Goal: Information Seeking & Learning: Learn about a topic

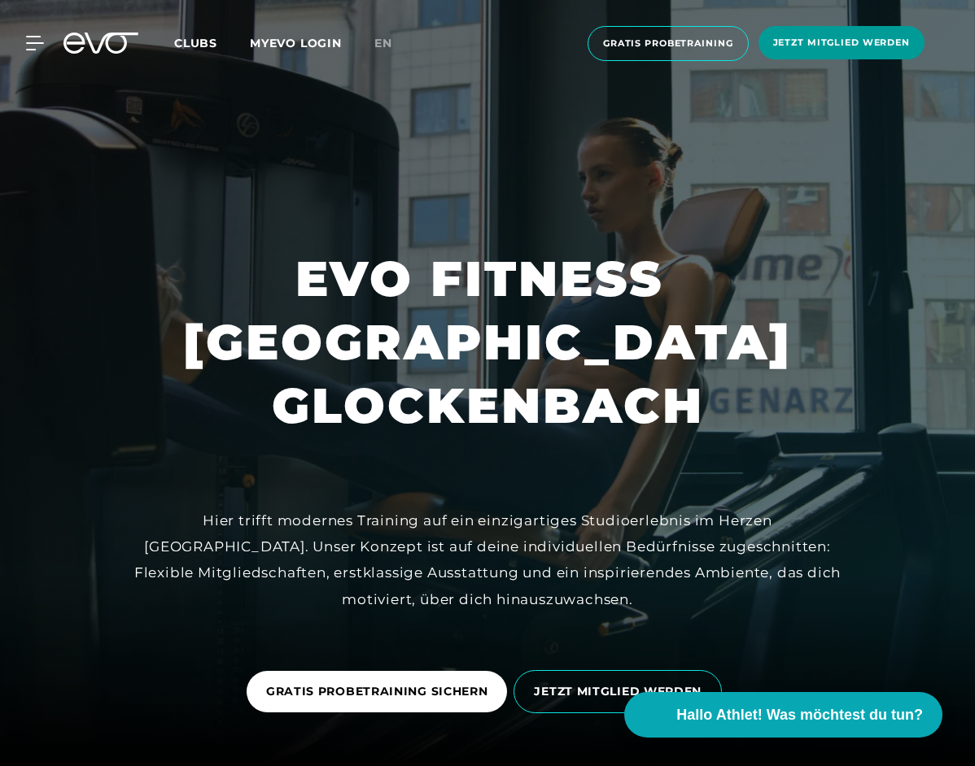
click at [873, 50] on span "Jetzt Mitglied werden" at bounding box center [841, 42] width 166 height 33
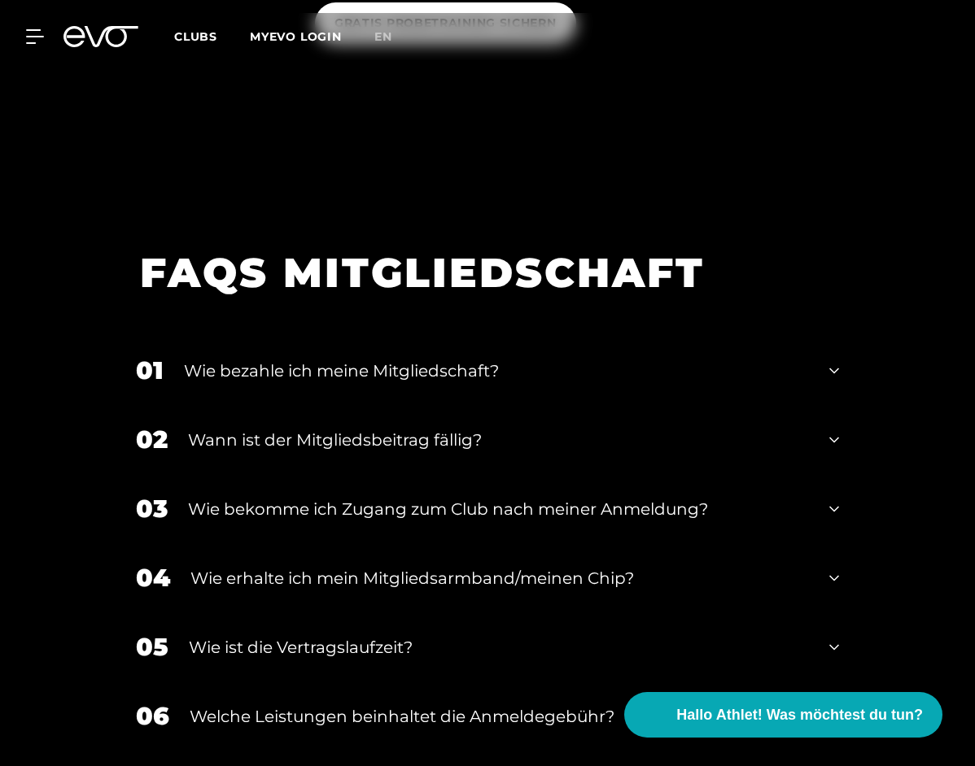
scroll to position [2196, 0]
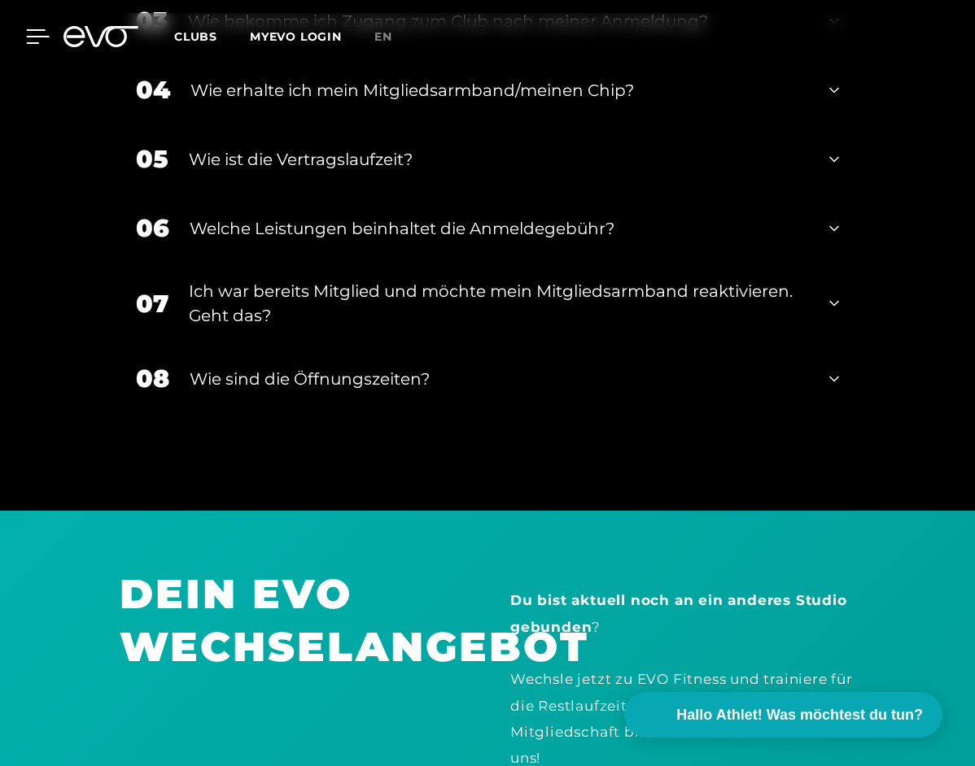
click at [40, 39] on icon at bounding box center [38, 36] width 24 height 15
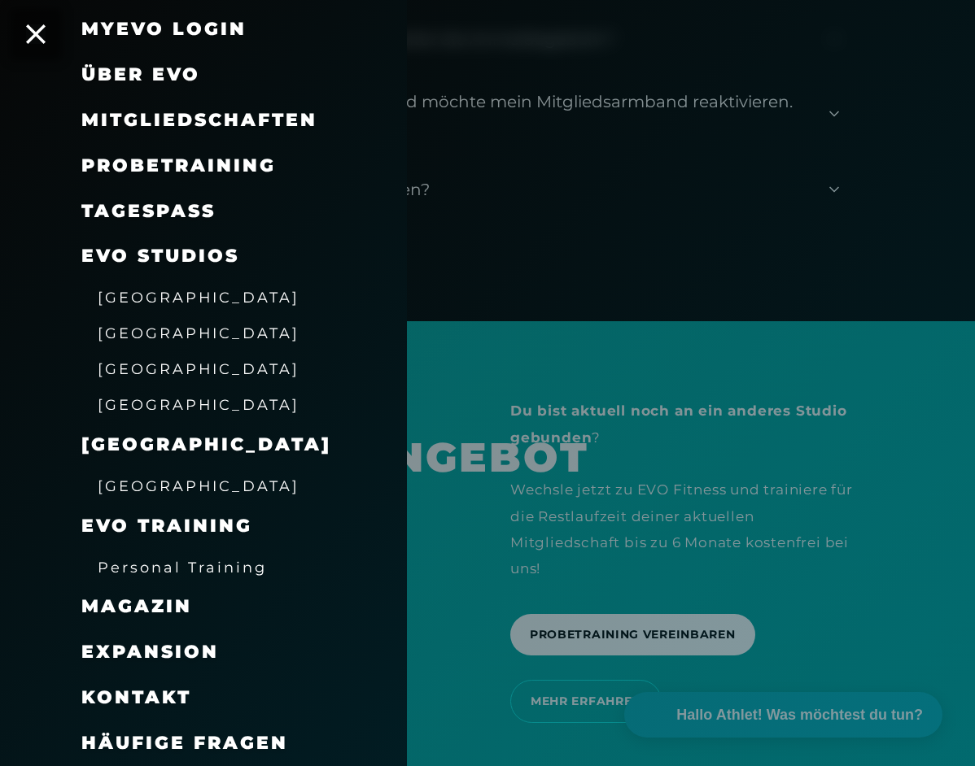
scroll to position [2441, 0]
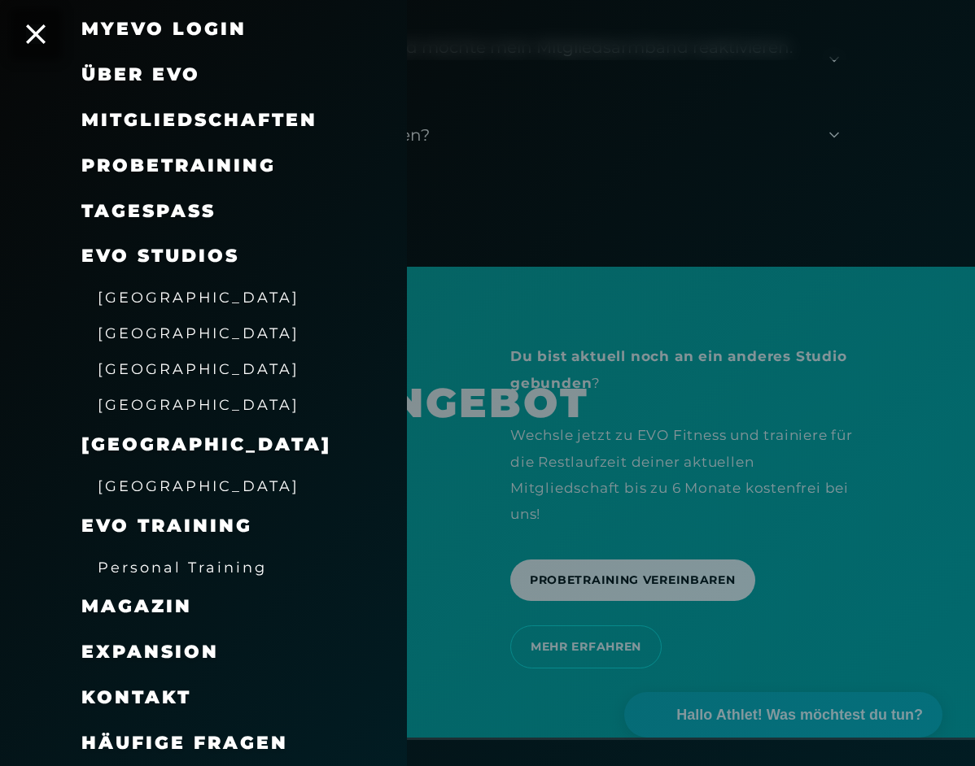
click at [164, 701] on span "Kontakt" at bounding box center [136, 698] width 110 height 22
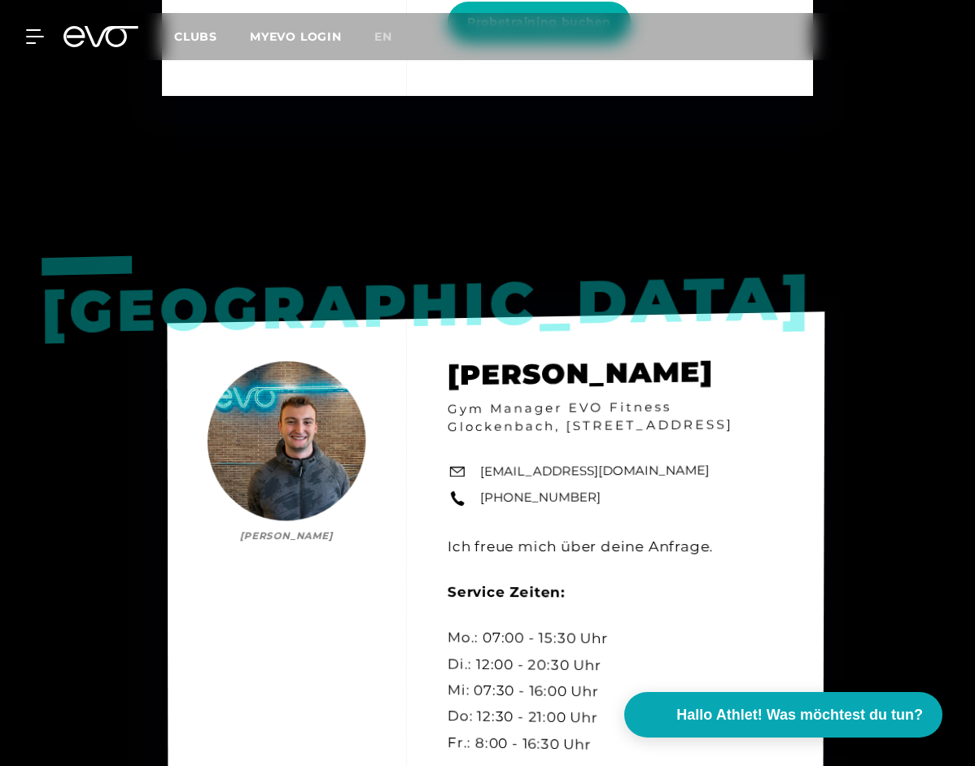
scroll to position [2196, 0]
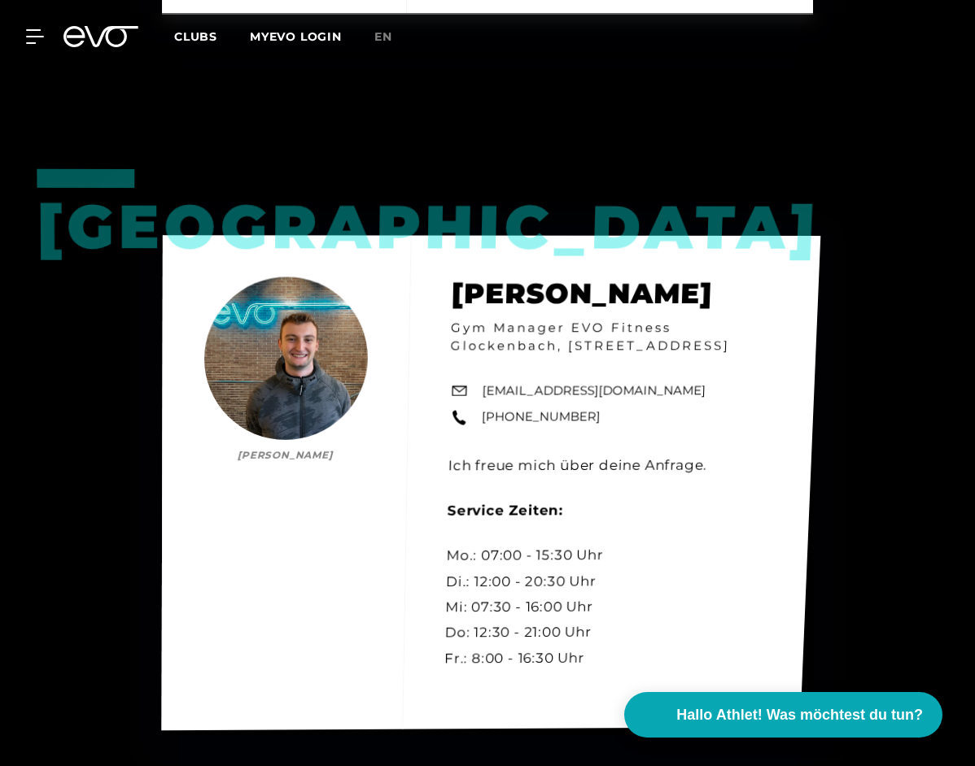
drag, startPoint x: 596, startPoint y: 418, endPoint x: 476, endPoint y: 426, distance: 120.7
click at [476, 426] on div "München [PERSON_NAME] [PERSON_NAME] Gym Manager EVO Fitness Glockenbach, [STREE…" at bounding box center [491, 482] width 659 height 495
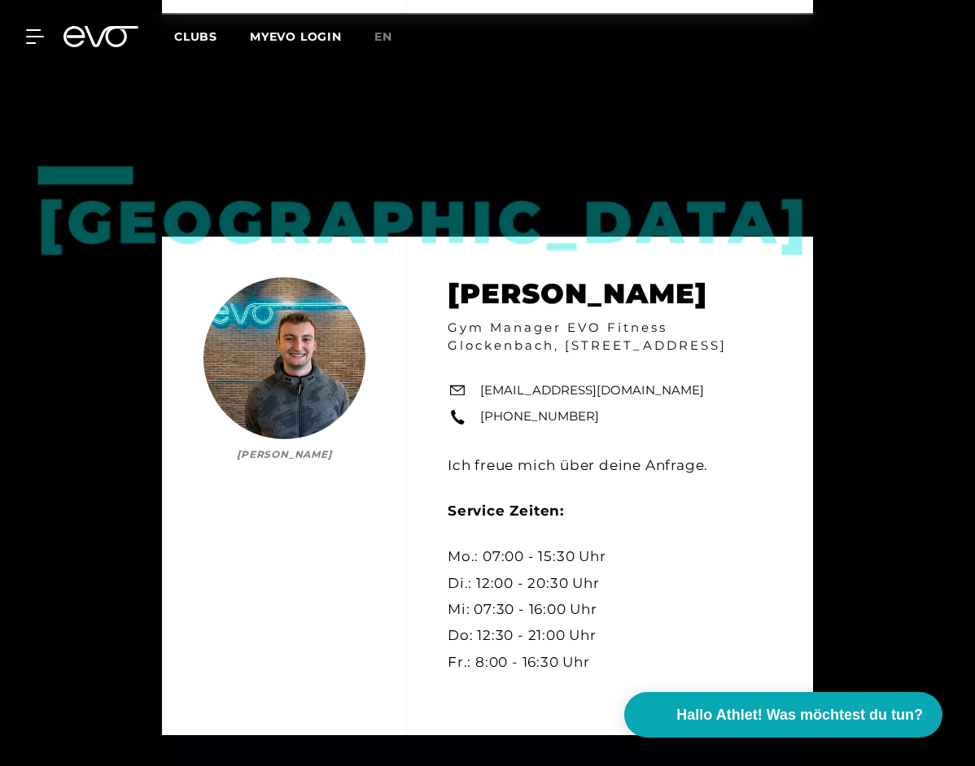
copy link "[PHONE_NUMBER]"
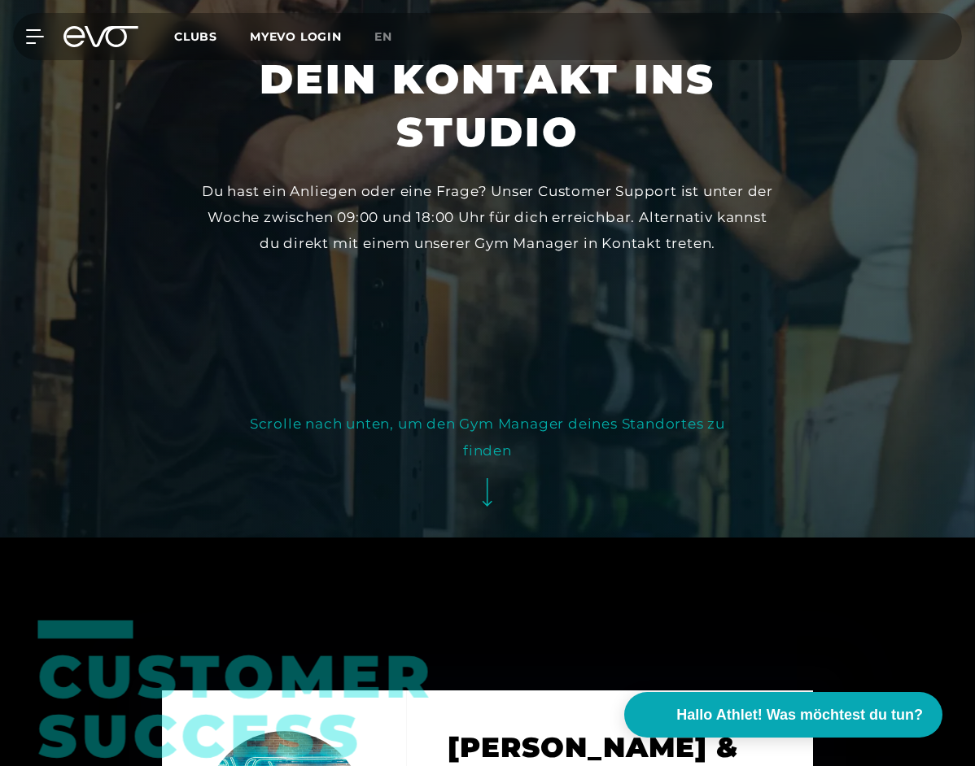
scroll to position [81, 0]
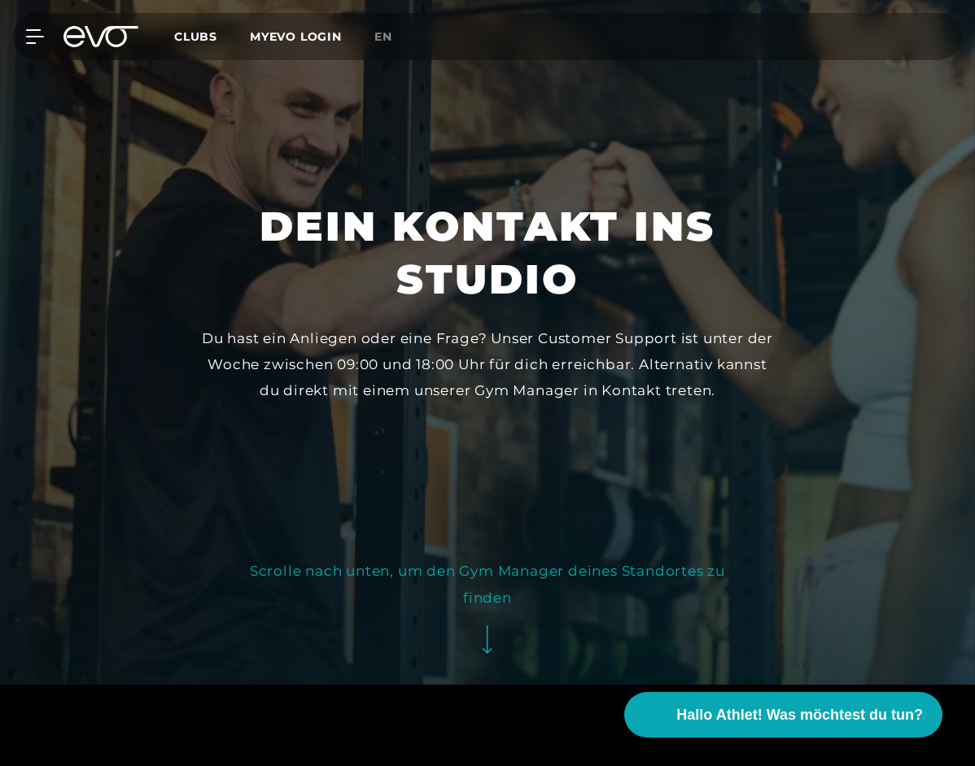
click at [82, 36] on icon at bounding box center [73, 36] width 21 height 21
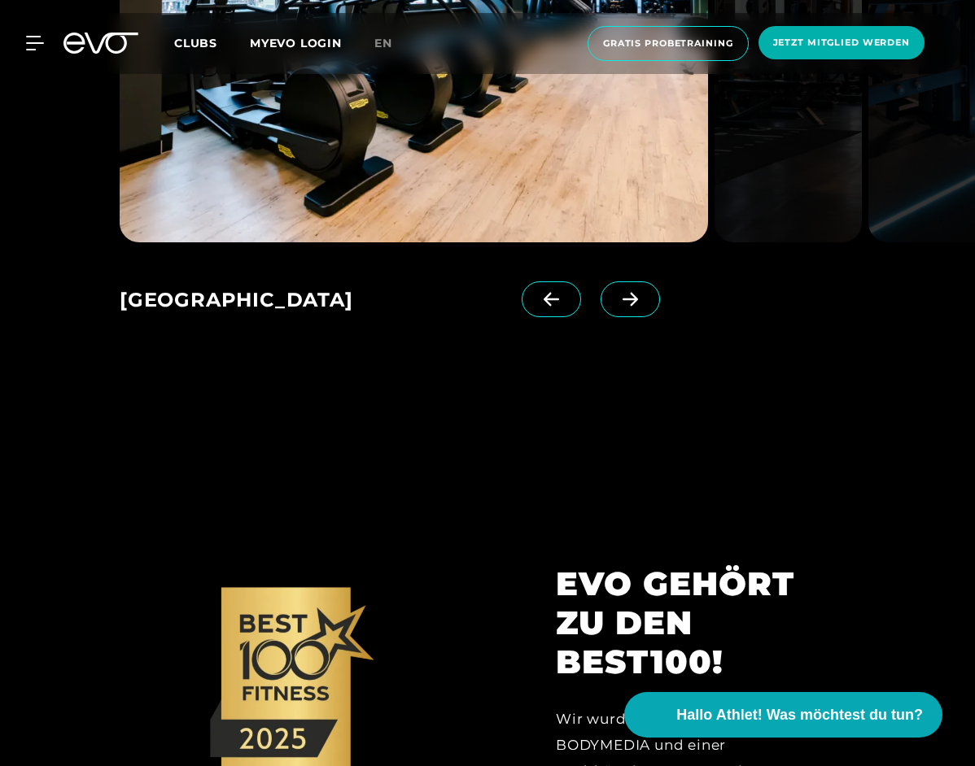
scroll to position [2196, 0]
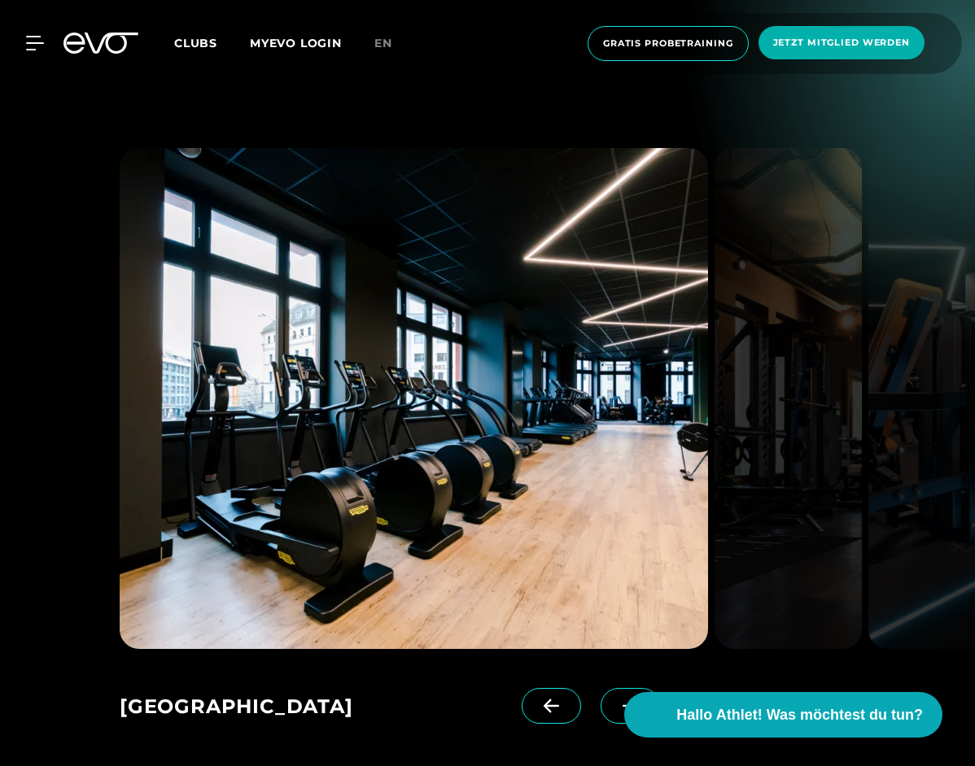
click at [616, 699] on icon at bounding box center [630, 706] width 28 height 15
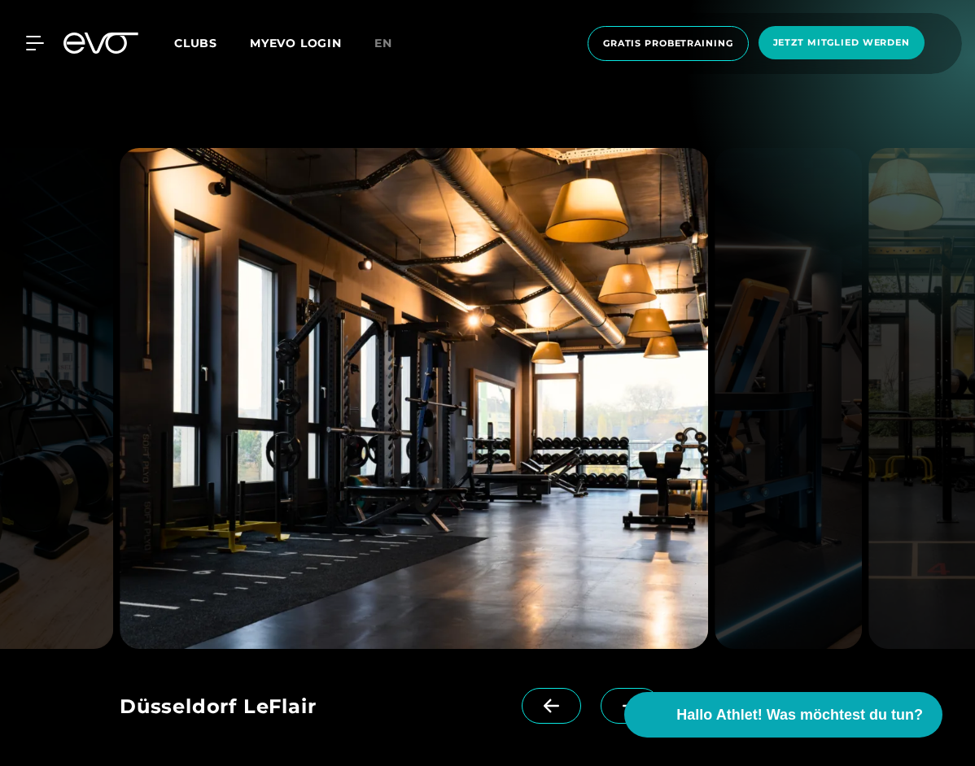
click at [537, 699] on icon at bounding box center [551, 706] width 28 height 15
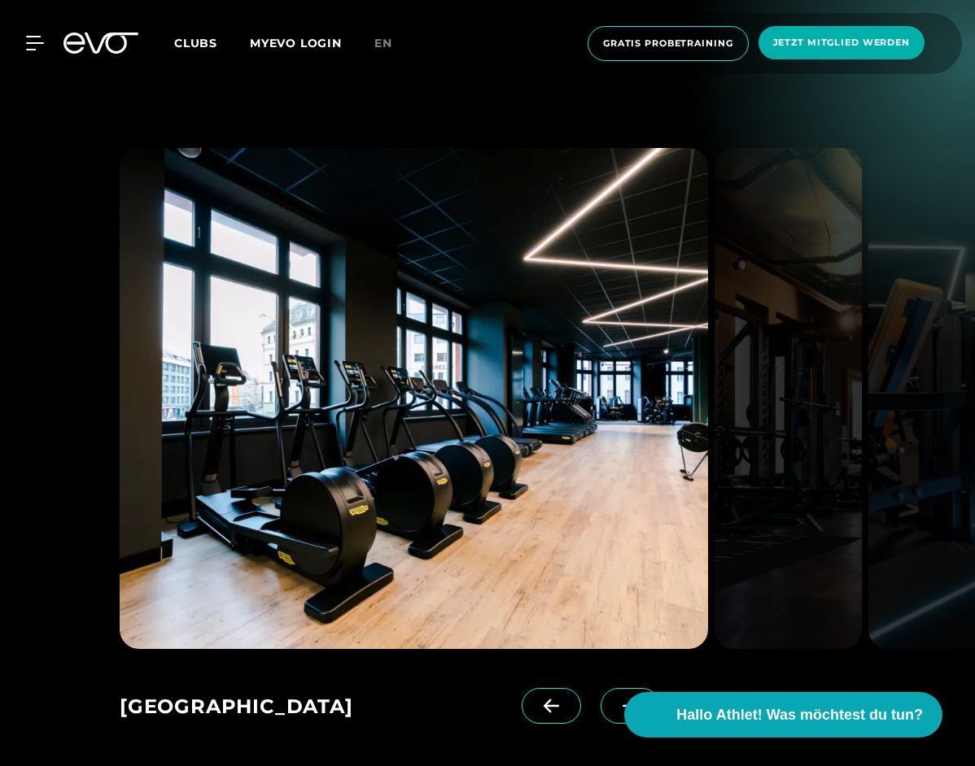
click at [616, 699] on icon at bounding box center [630, 706] width 28 height 15
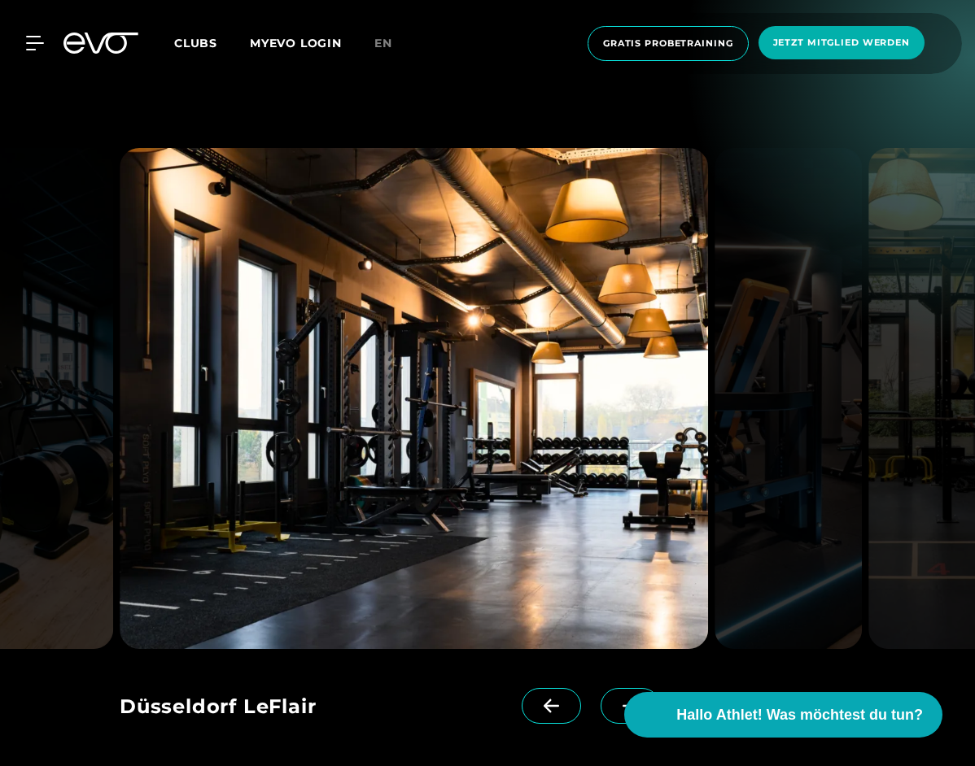
click at [616, 699] on icon at bounding box center [630, 706] width 28 height 15
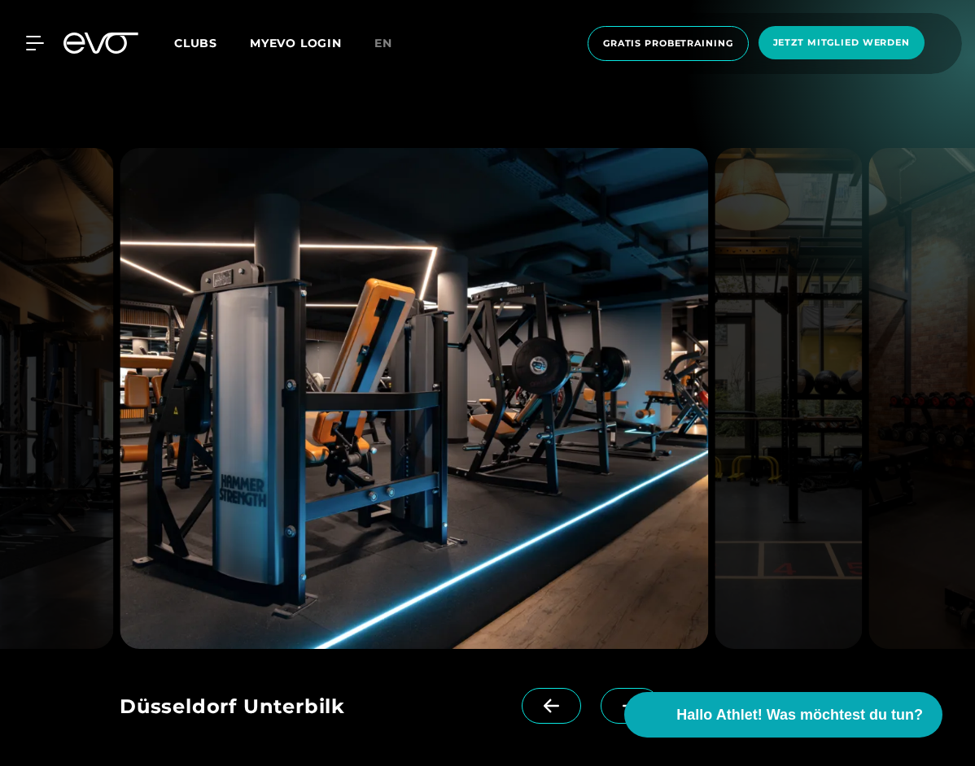
click at [616, 699] on icon at bounding box center [630, 706] width 28 height 15
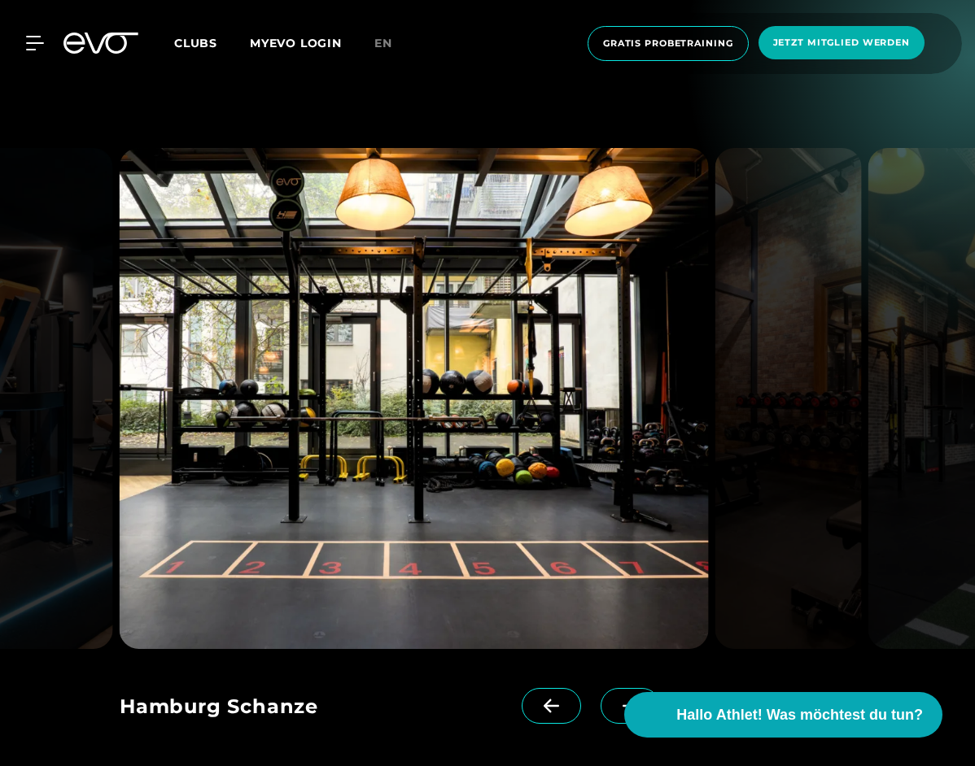
click at [539, 688] on span at bounding box center [550, 706] width 59 height 36
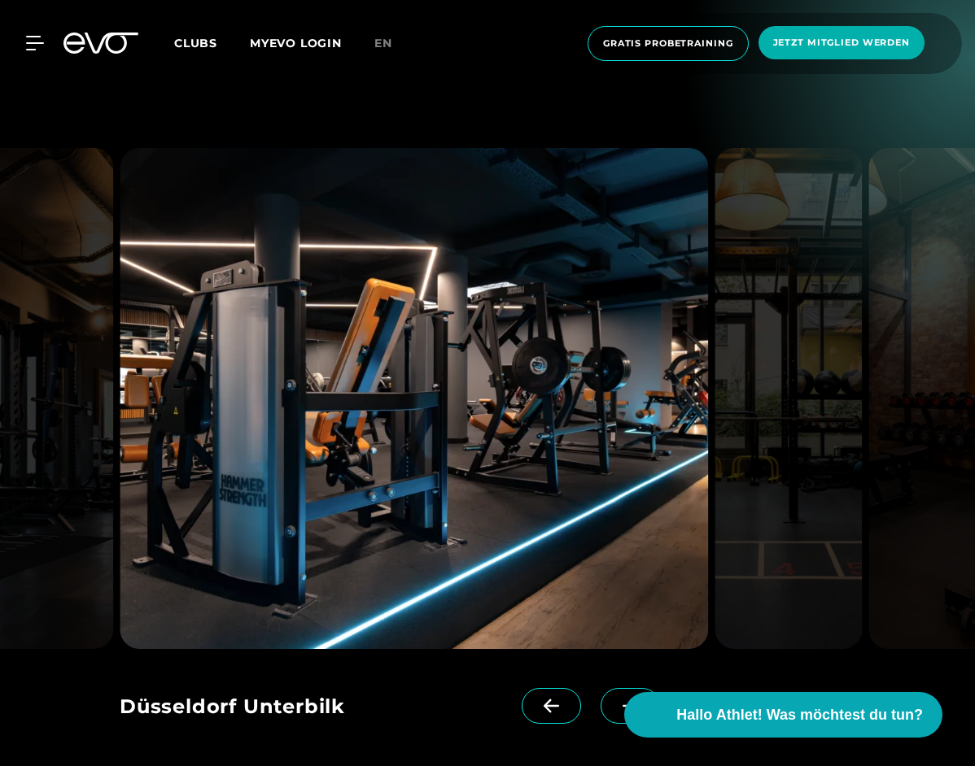
click at [622, 700] on icon at bounding box center [629, 707] width 15 height 14
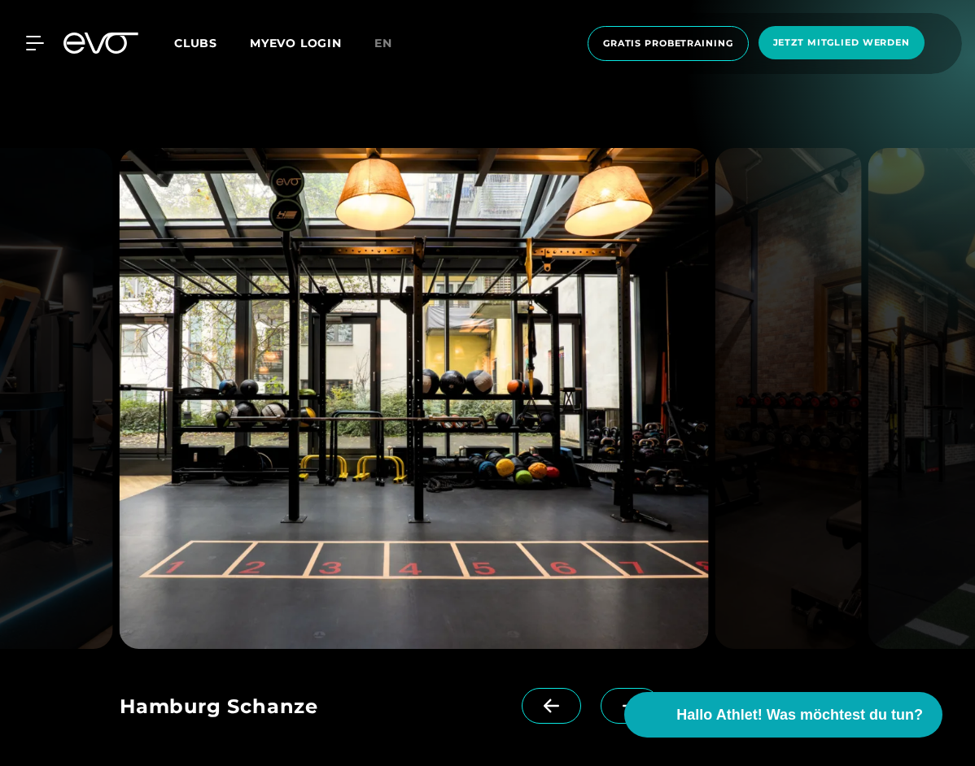
click at [622, 700] on icon at bounding box center [629, 707] width 15 height 14
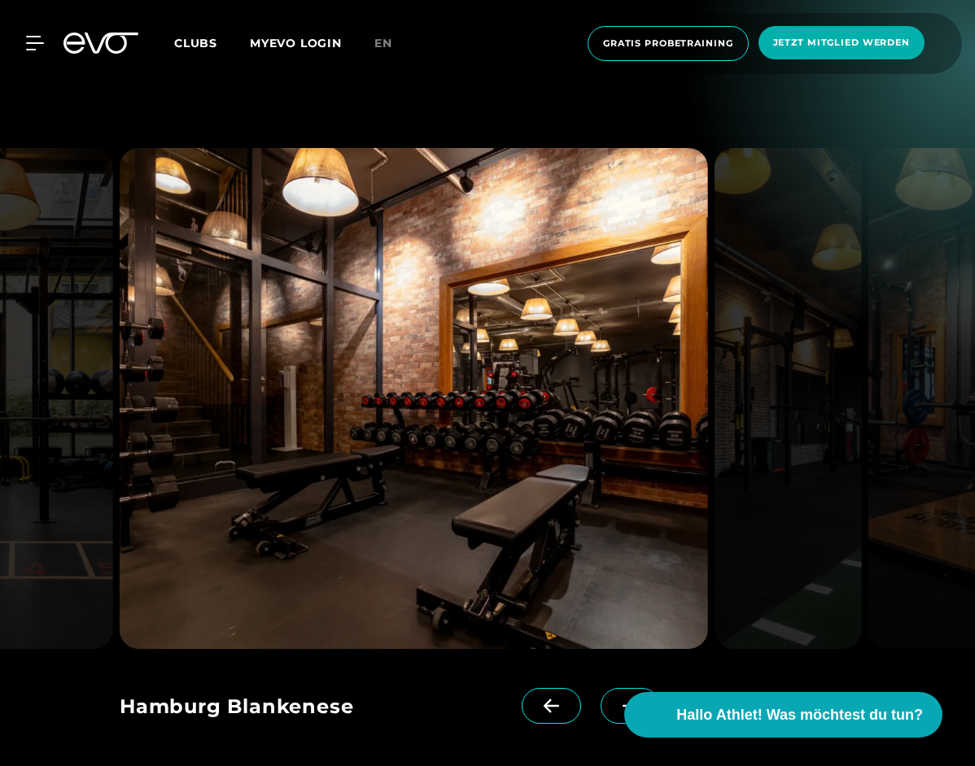
click at [622, 700] on icon at bounding box center [629, 707] width 15 height 14
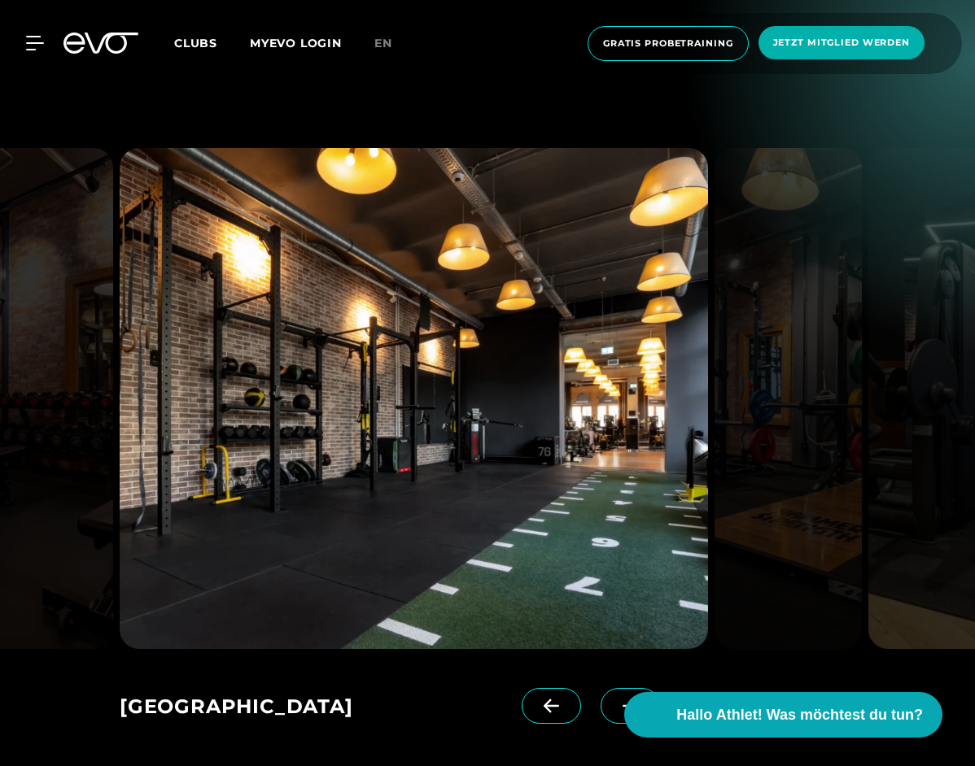
click at [622, 700] on icon at bounding box center [629, 707] width 15 height 14
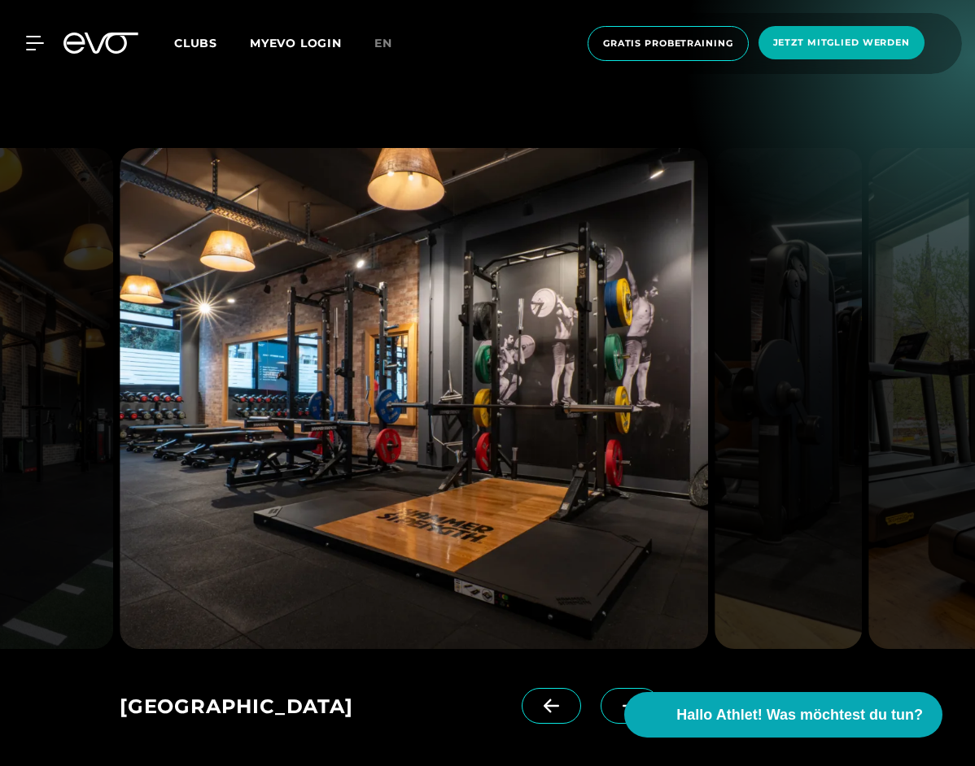
click at [622, 700] on icon at bounding box center [629, 707] width 15 height 14
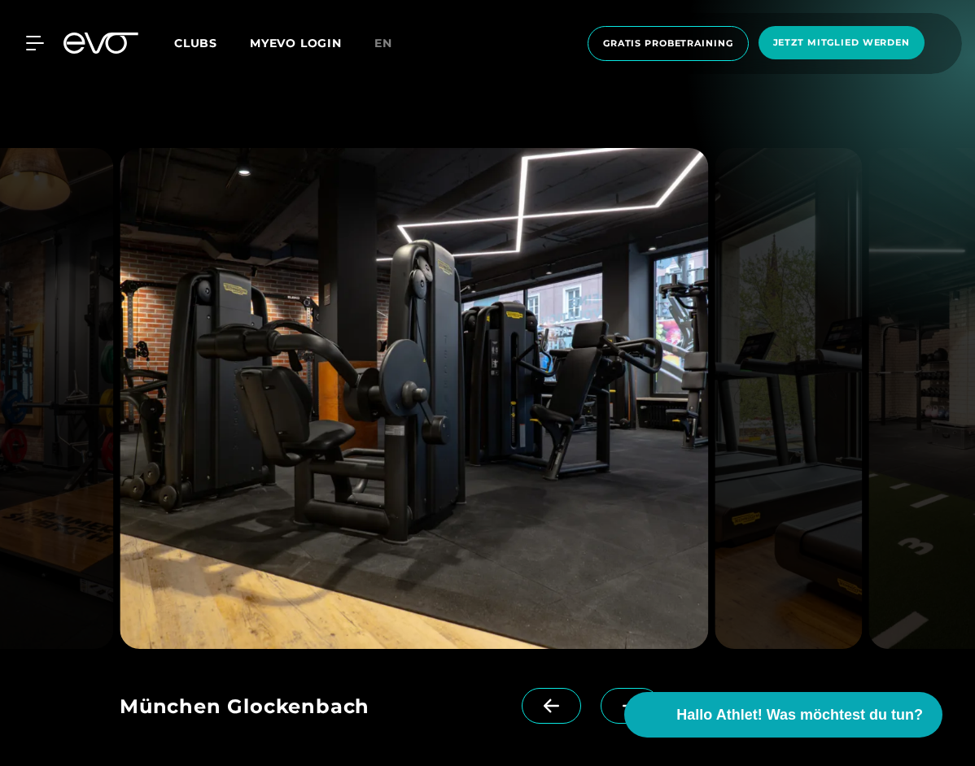
click at [622, 700] on icon at bounding box center [629, 707] width 15 height 14
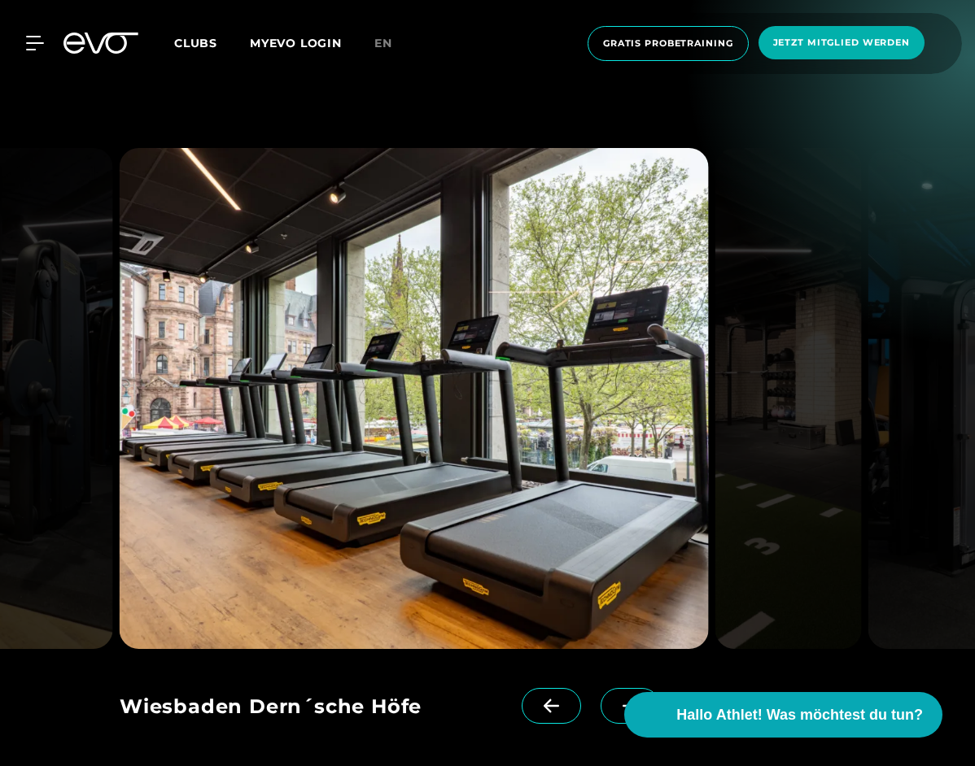
click at [537, 688] on span at bounding box center [550, 706] width 59 height 36
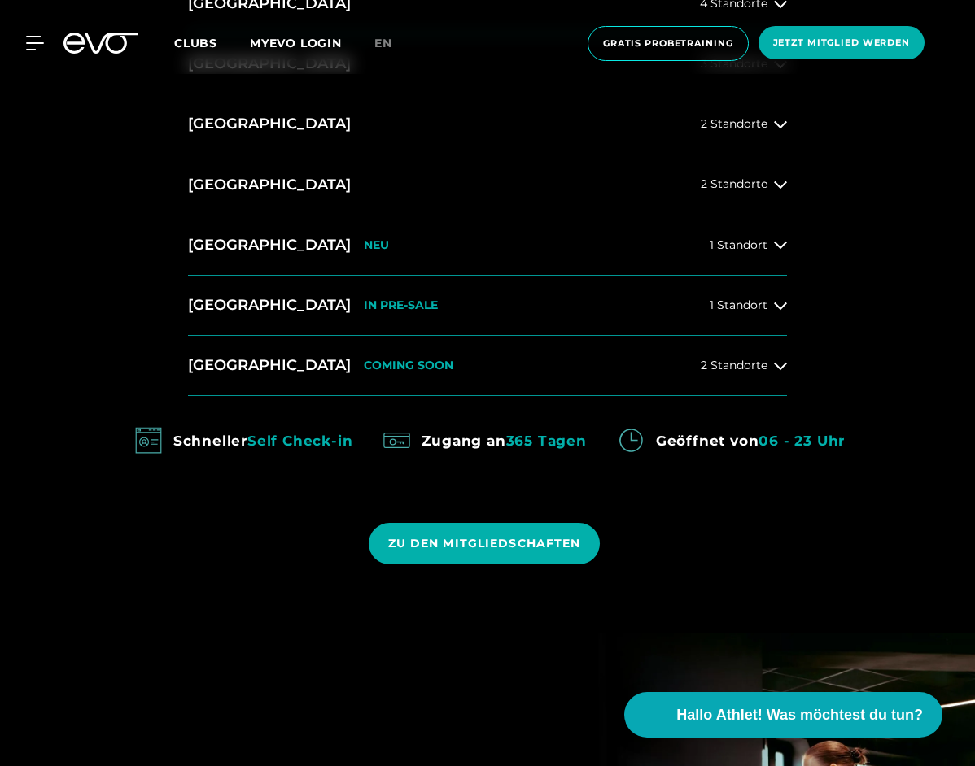
scroll to position [732, 0]
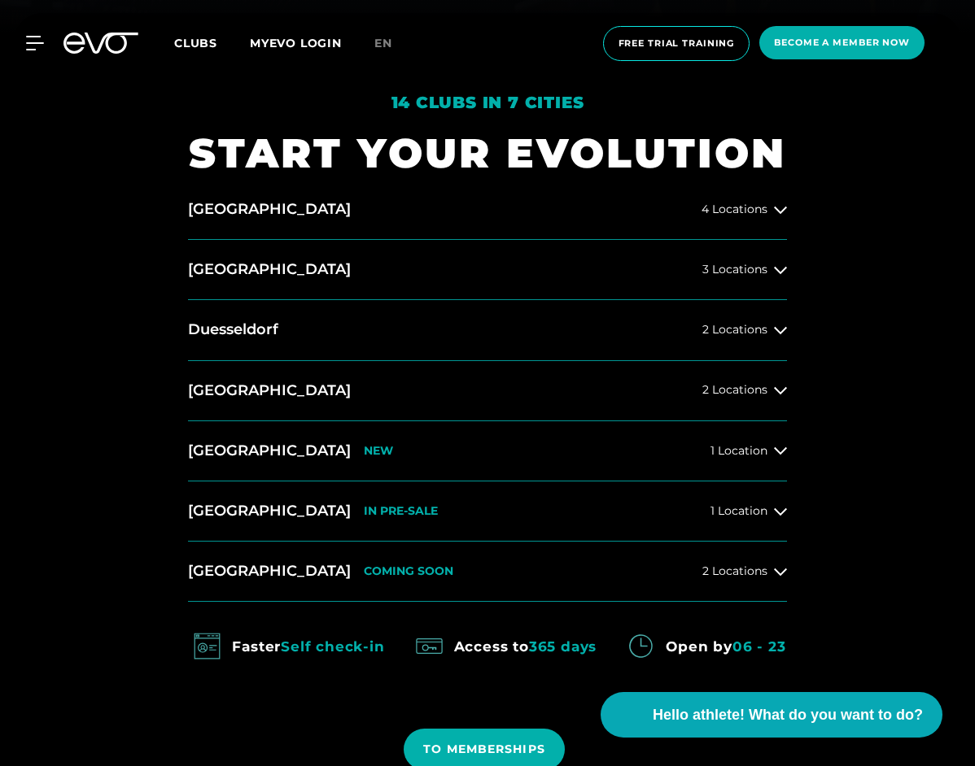
click at [899, 384] on div "14 clubs in 7 cities START YOUR EVOLUTION [GEOGRAPHIC_DATA] 4 Locations [GEOGRA…" at bounding box center [487, 436] width 975 height 805
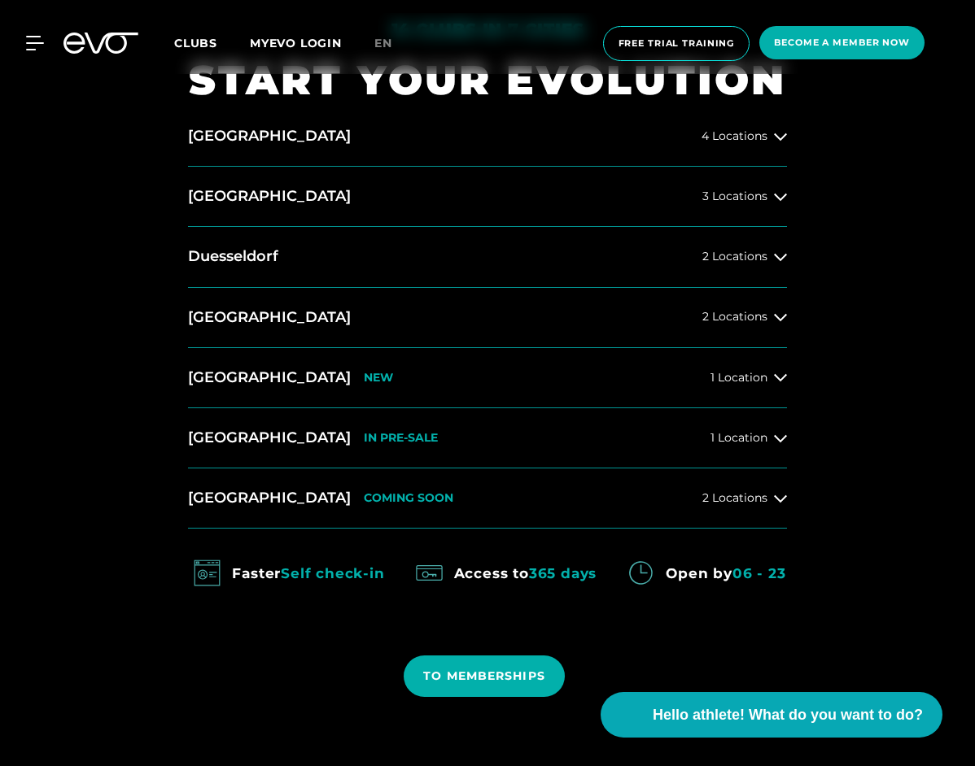
scroll to position [895, 0]
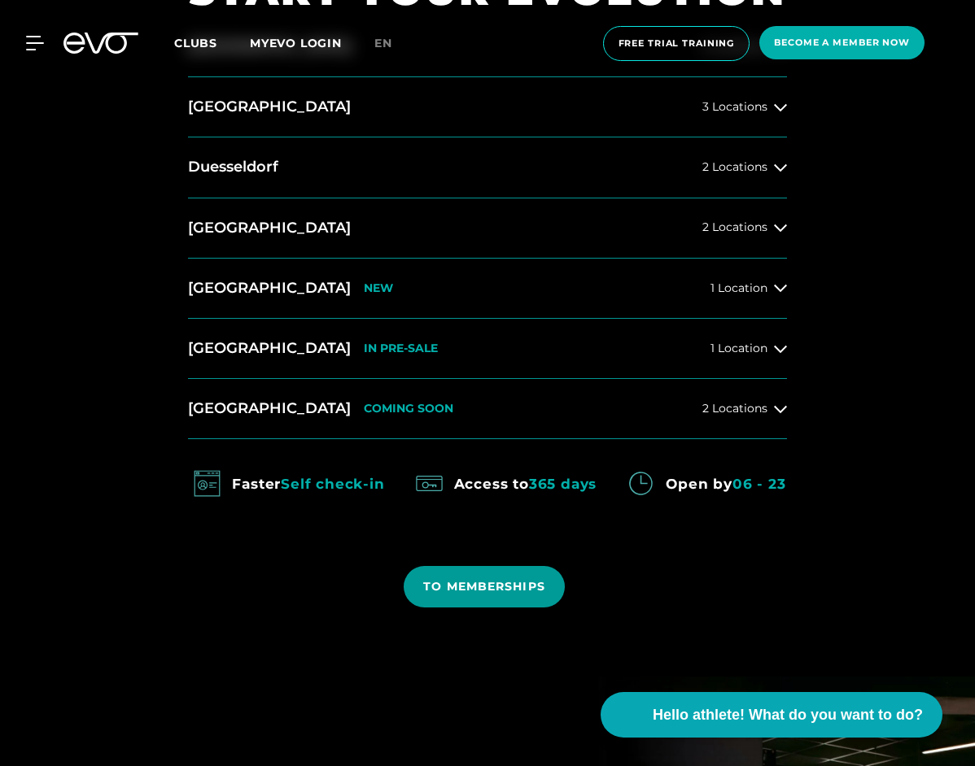
click at [536, 596] on span "TO MEMBERSHIPS" at bounding box center [483, 586] width 161 height 41
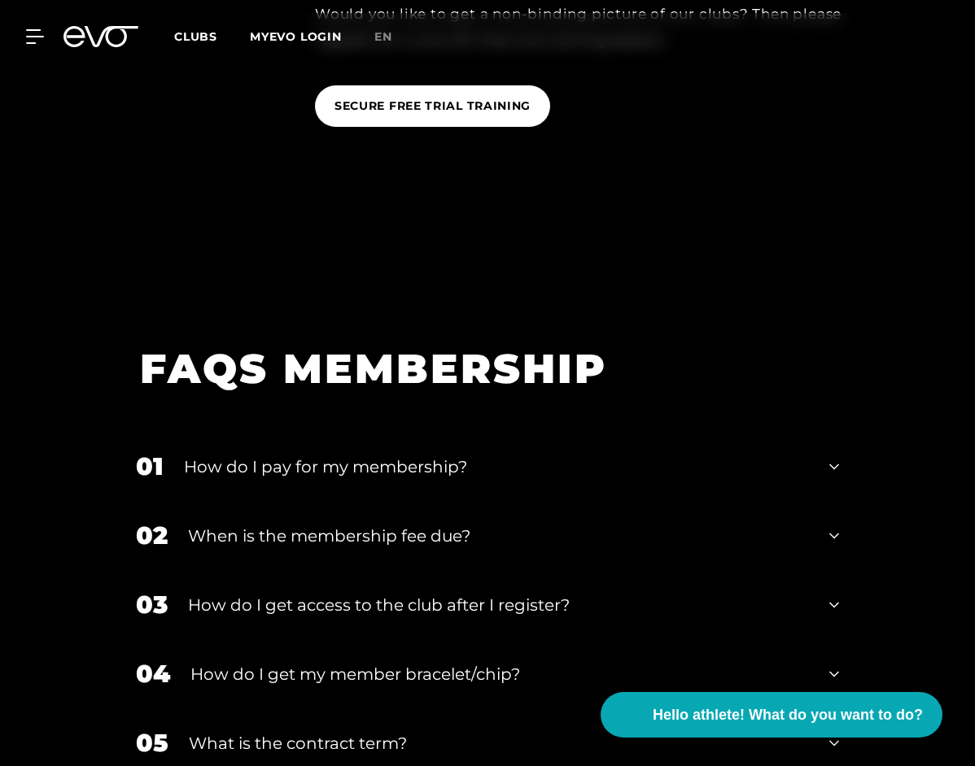
scroll to position [1708, 0]
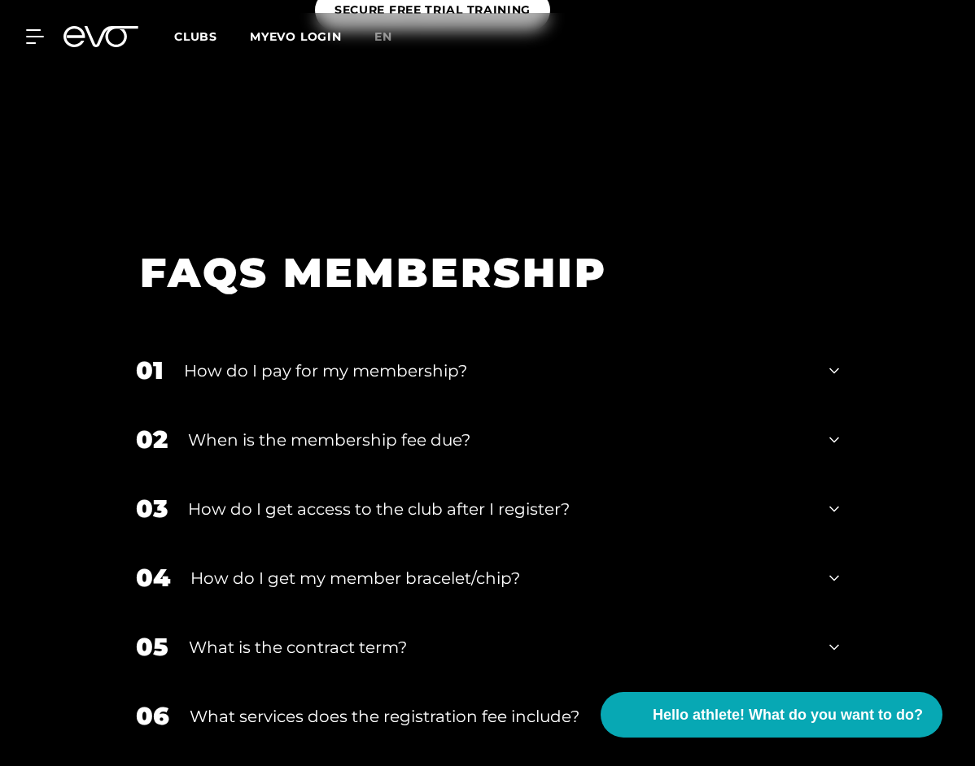
click at [465, 508] on div "How do I get access to the club after I register?" at bounding box center [498, 509] width 621 height 24
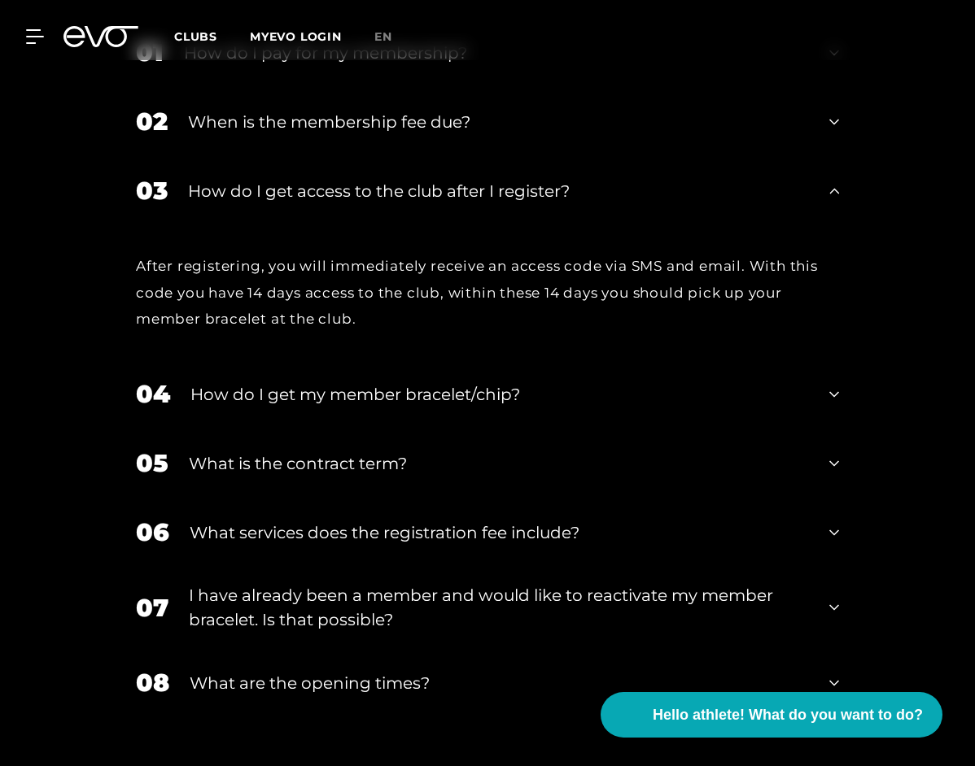
scroll to position [2034, 0]
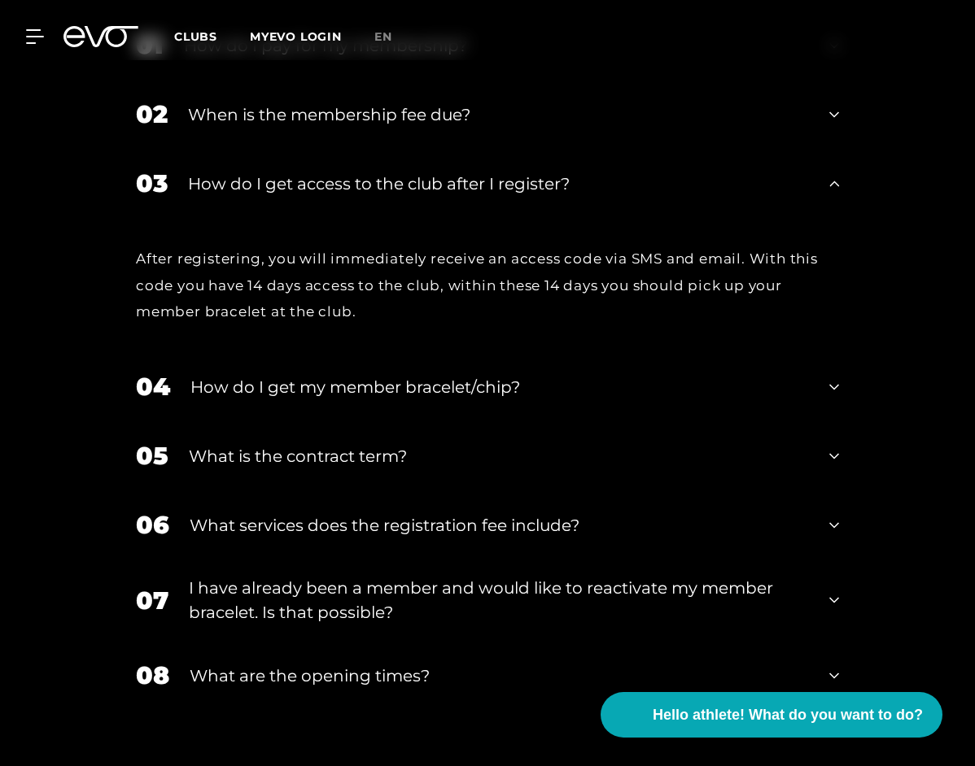
click at [505, 382] on div "How do I get my member bracelet/chip?" at bounding box center [499, 387] width 618 height 24
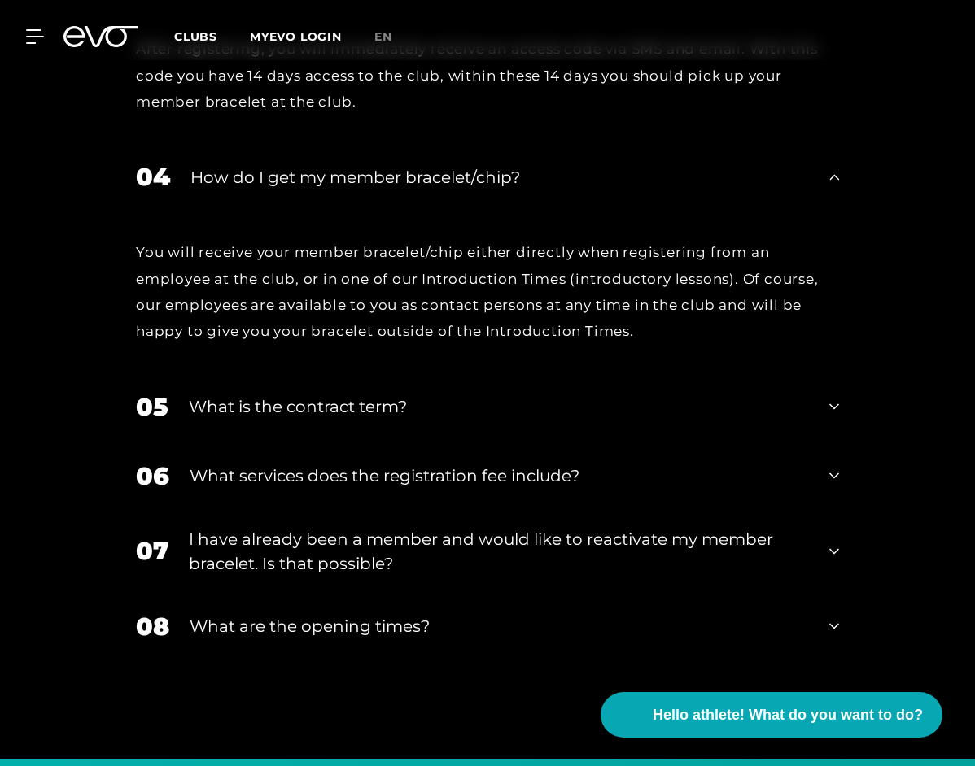
scroll to position [2278, 0]
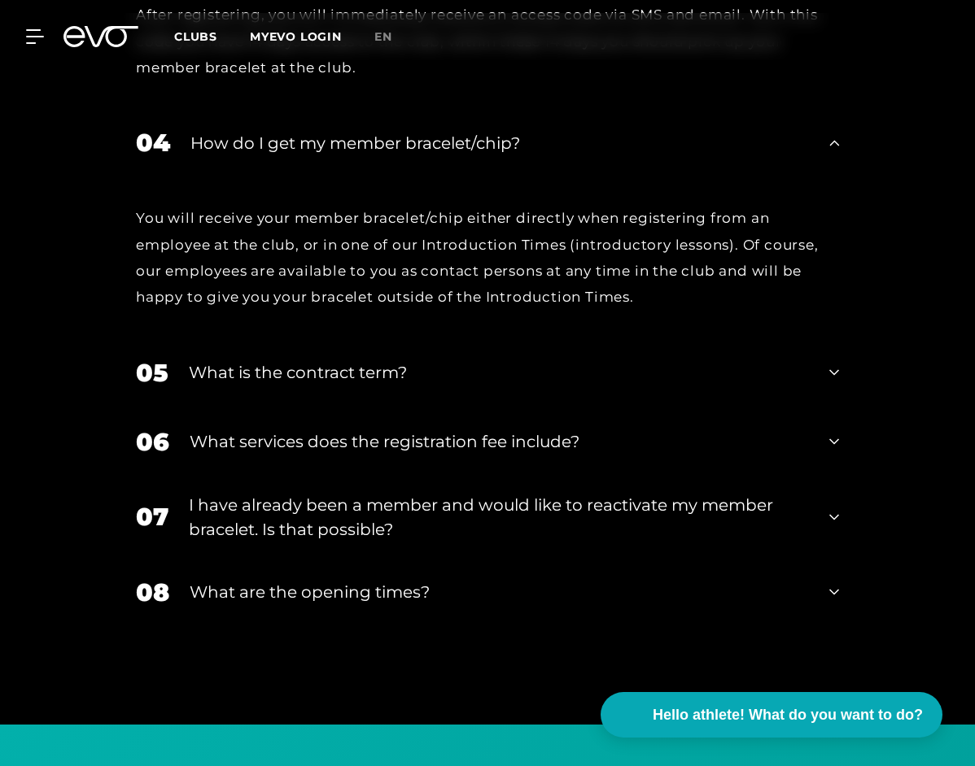
click at [515, 376] on div "What is the contract term?" at bounding box center [499, 372] width 620 height 24
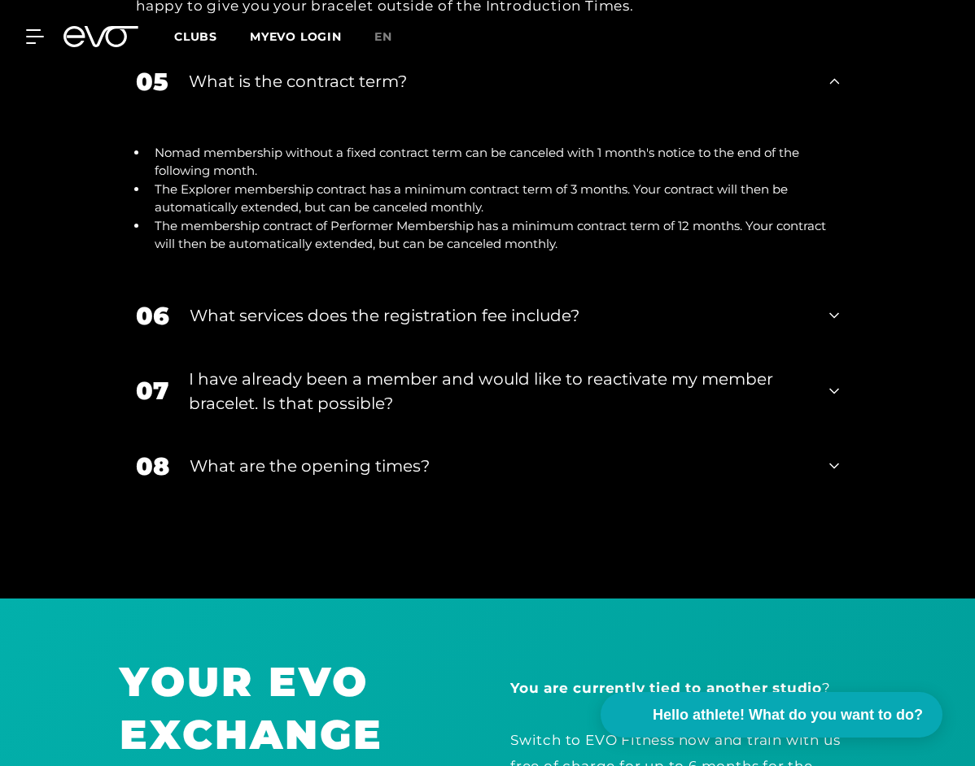
scroll to position [2603, 0]
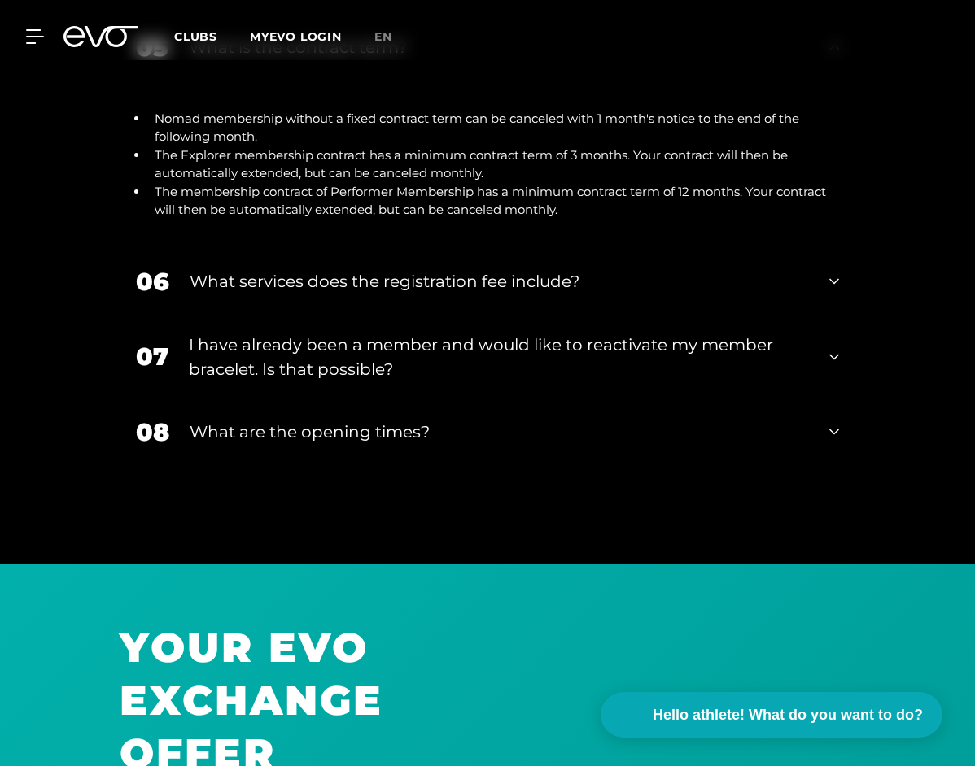
click at [549, 277] on div "What services does the registration fee include?" at bounding box center [499, 281] width 619 height 24
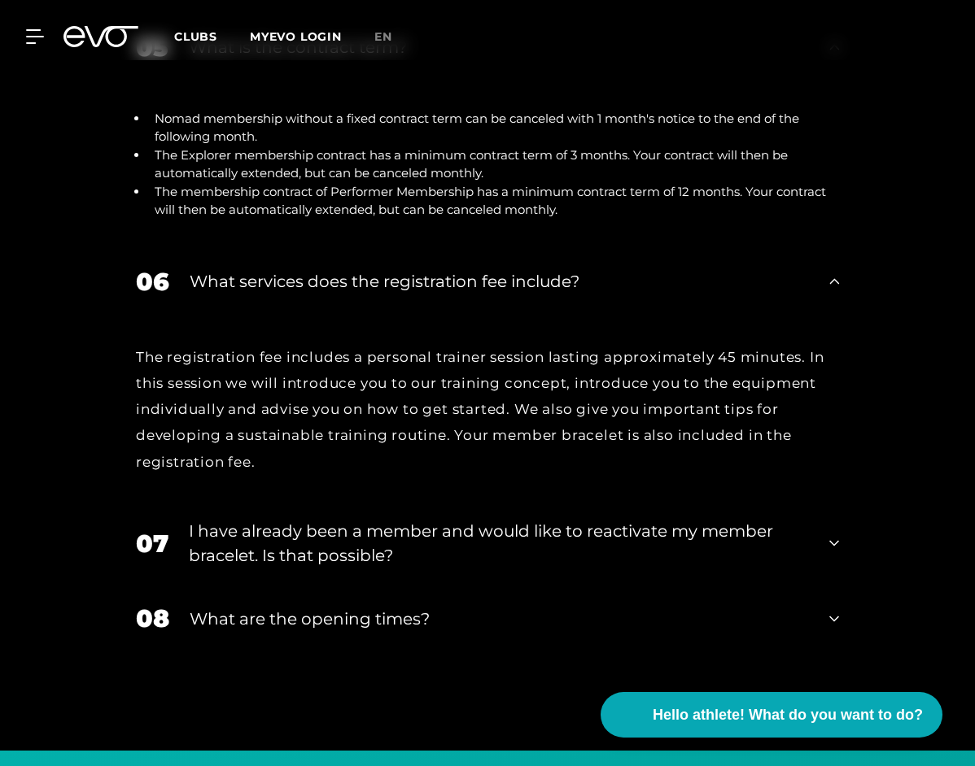
click at [562, 521] on div "I have already been a member and would like to reactivate my member bracelet. I…" at bounding box center [499, 543] width 620 height 49
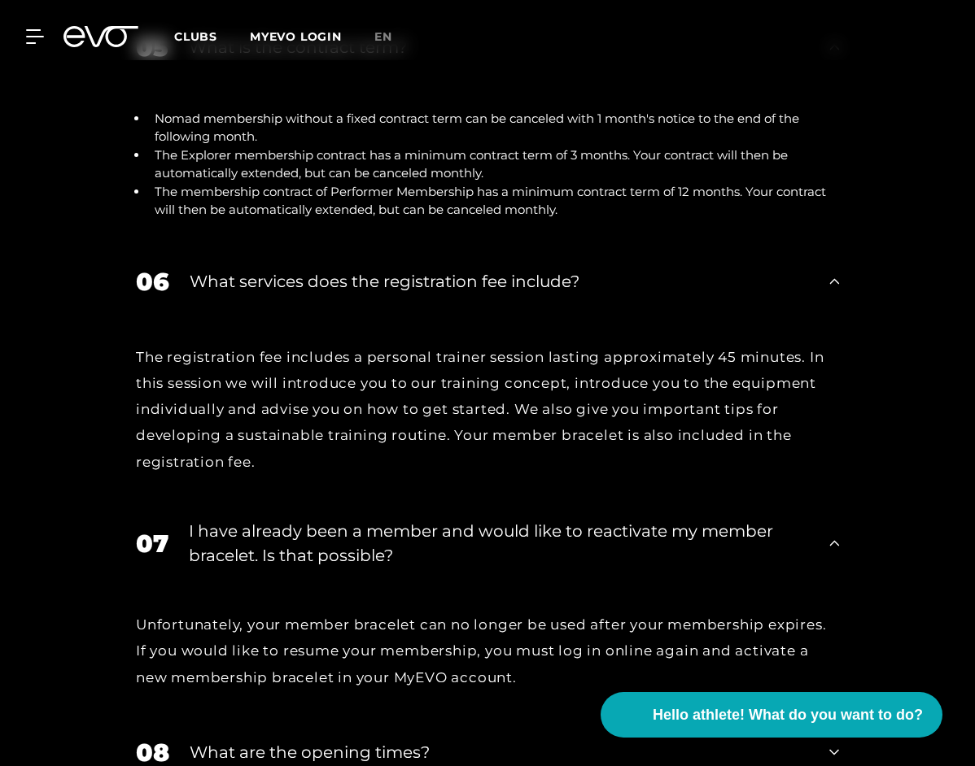
scroll to position [2685, 0]
